Goal: Communication & Community: Answer question/provide support

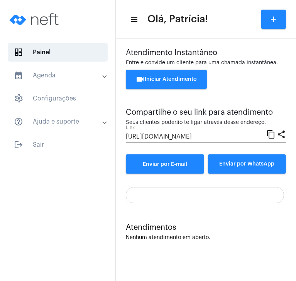
click at [295, 173] on div "Atendimento Instantâneo Entre e convide um cliente para uma chamada instantânea…" at bounding box center [206, 145] width 180 height 212
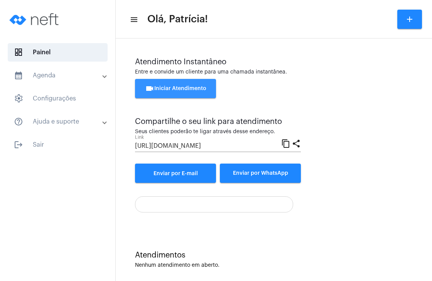
click at [192, 94] on button "videocam Iniciar Atendimento" at bounding box center [175, 88] width 81 height 19
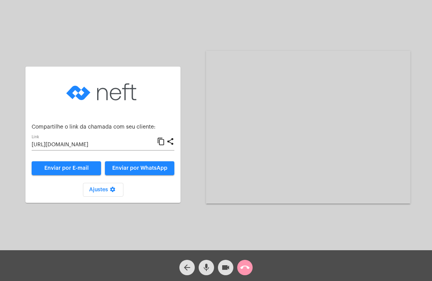
click at [136, 142] on input "[URL][DOMAIN_NAME]" at bounding box center [94, 145] width 125 height 6
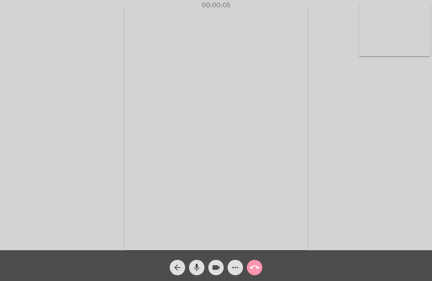
click at [420, 110] on div "Acessando Câmera e Microfone..." at bounding box center [216, 127] width 430 height 250
click at [385, 30] on video at bounding box center [394, 29] width 71 height 53
click at [385, 30] on div "Acessando Câmera e Microfone..." at bounding box center [216, 126] width 430 height 250
click at [297, 121] on video at bounding box center [266, 127] width 265 height 199
